Goal: Information Seeking & Learning: Learn about a topic

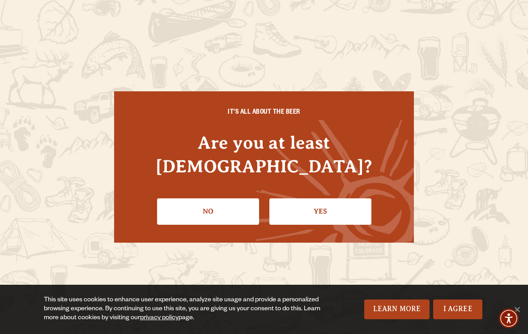
click at [330, 199] on link "Yes" at bounding box center [321, 211] width 102 height 26
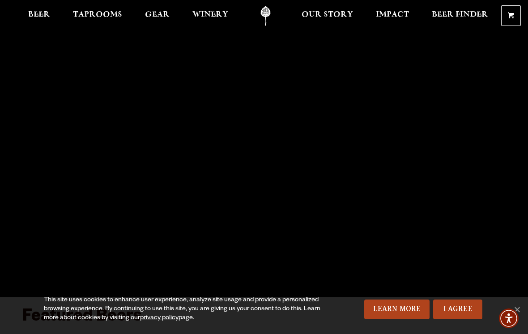
click at [46, 18] on span "Beer" at bounding box center [39, 14] width 22 height 7
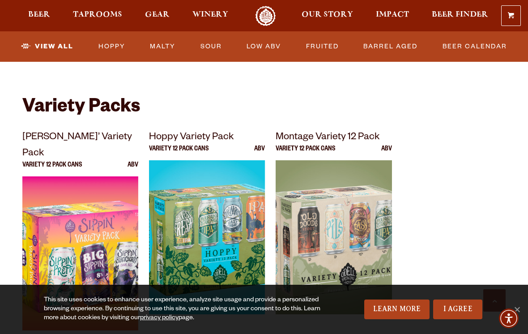
scroll to position [1797, 0]
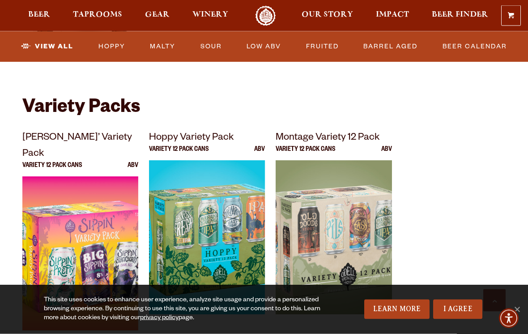
click at [109, 49] on link "Hoppy" at bounding box center [112, 46] width 34 height 21
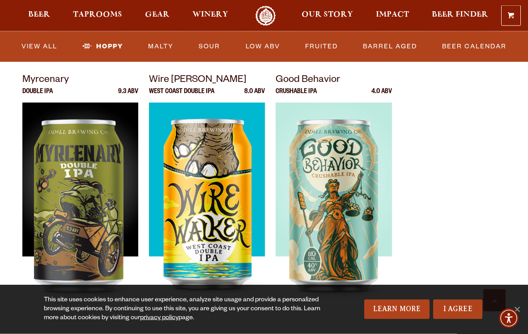
scroll to position [570, 0]
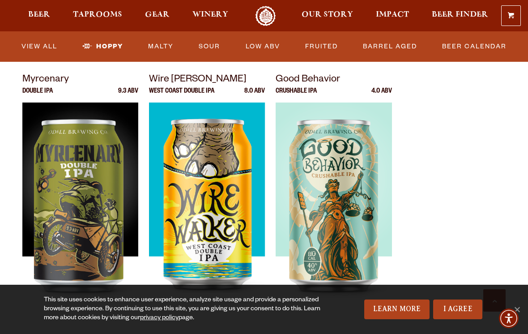
click at [67, 175] on img at bounding box center [80, 215] width 116 height 224
